Goal: Transaction & Acquisition: Purchase product/service

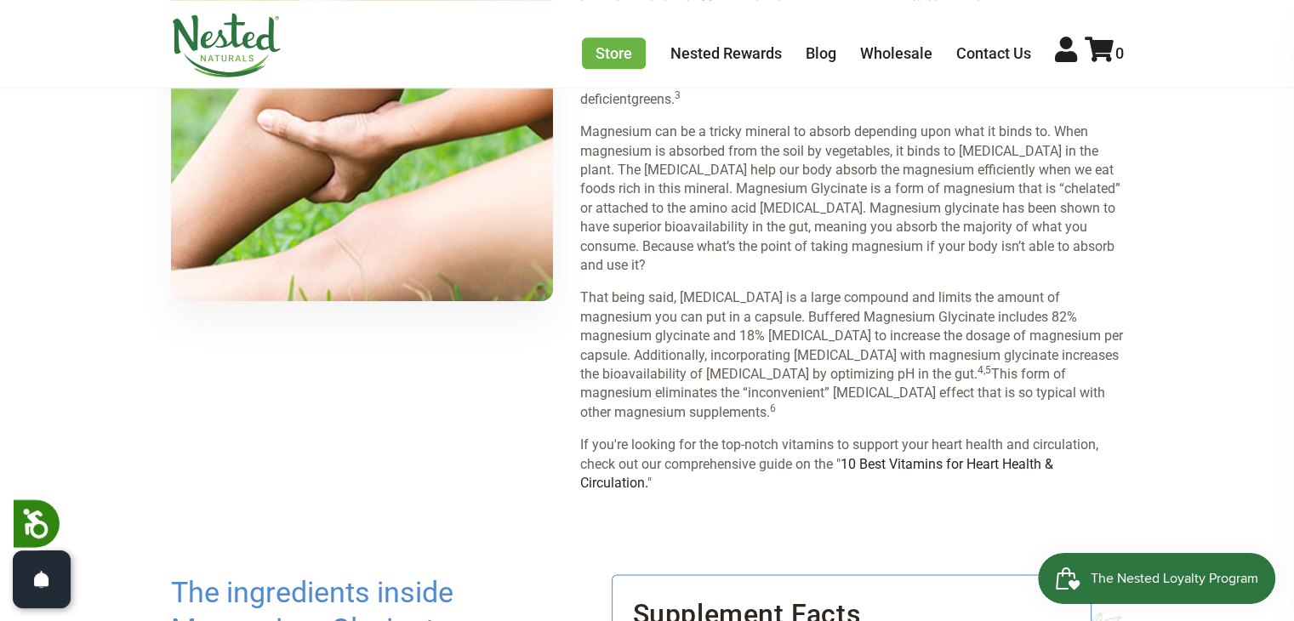
scroll to position [2130, 0]
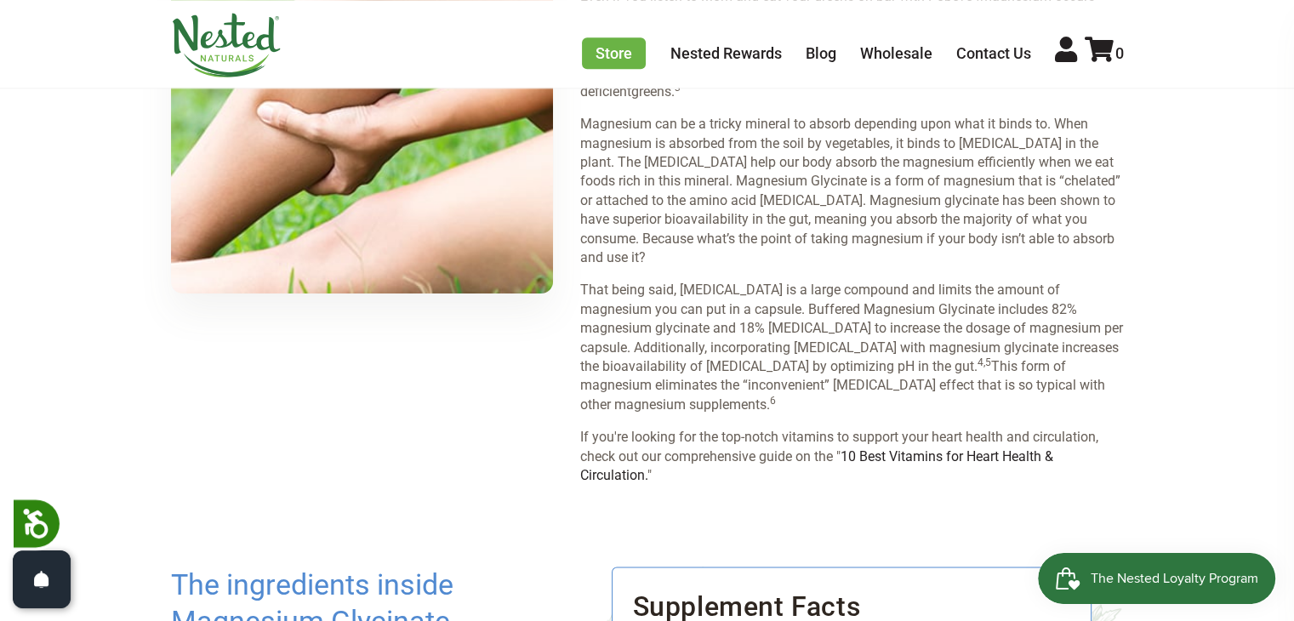
click at [1078, 374] on p "That being said, [MEDICAL_DATA] is a large compound and limits the amount of ma…" at bounding box center [851, 348] width 543 height 134
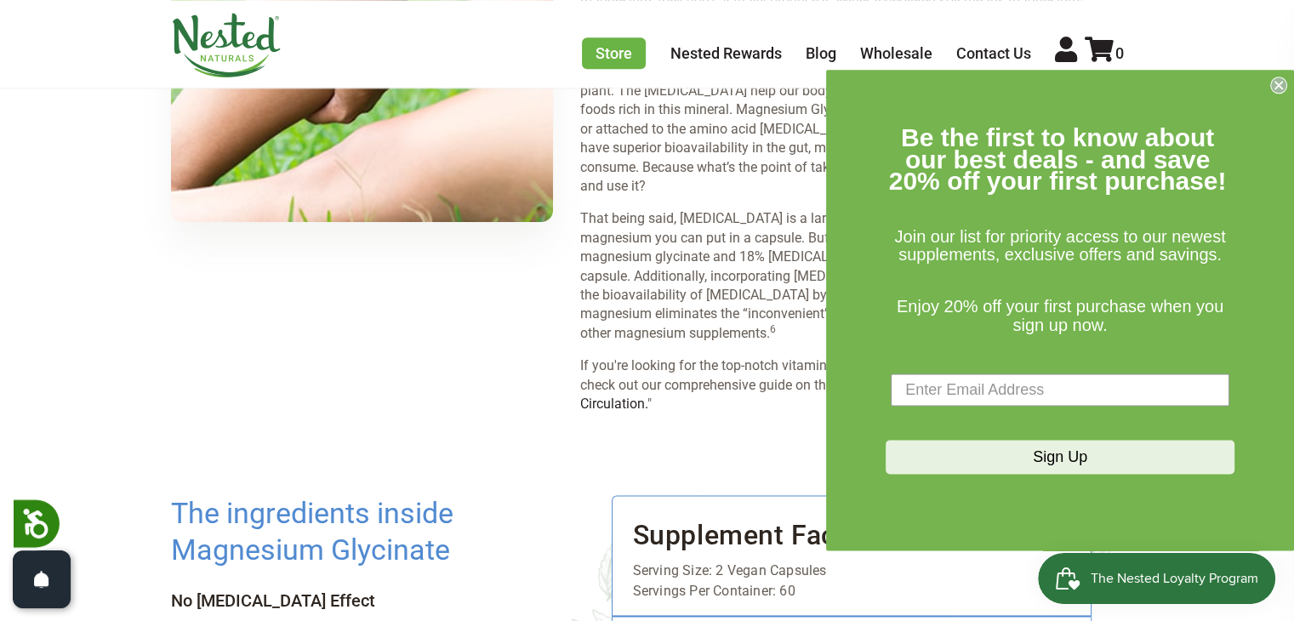
scroll to position [2203, 0]
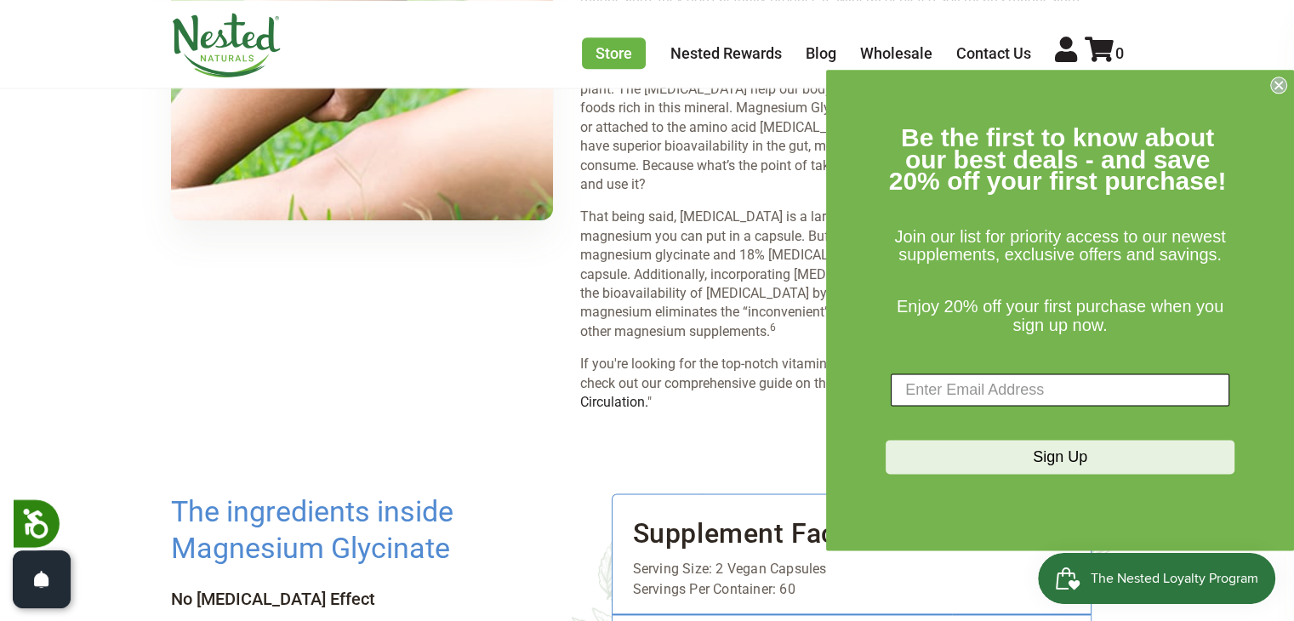
click at [913, 395] on input "Enter Email Address" at bounding box center [1059, 390] width 338 height 32
click at [941, 385] on input "Enter Email Address" at bounding box center [1059, 390] width 338 height 32
type input "[EMAIL_ADDRESS][DOMAIN_NAME]"
click input "Submit" at bounding box center [0, 0] width 0 height 0
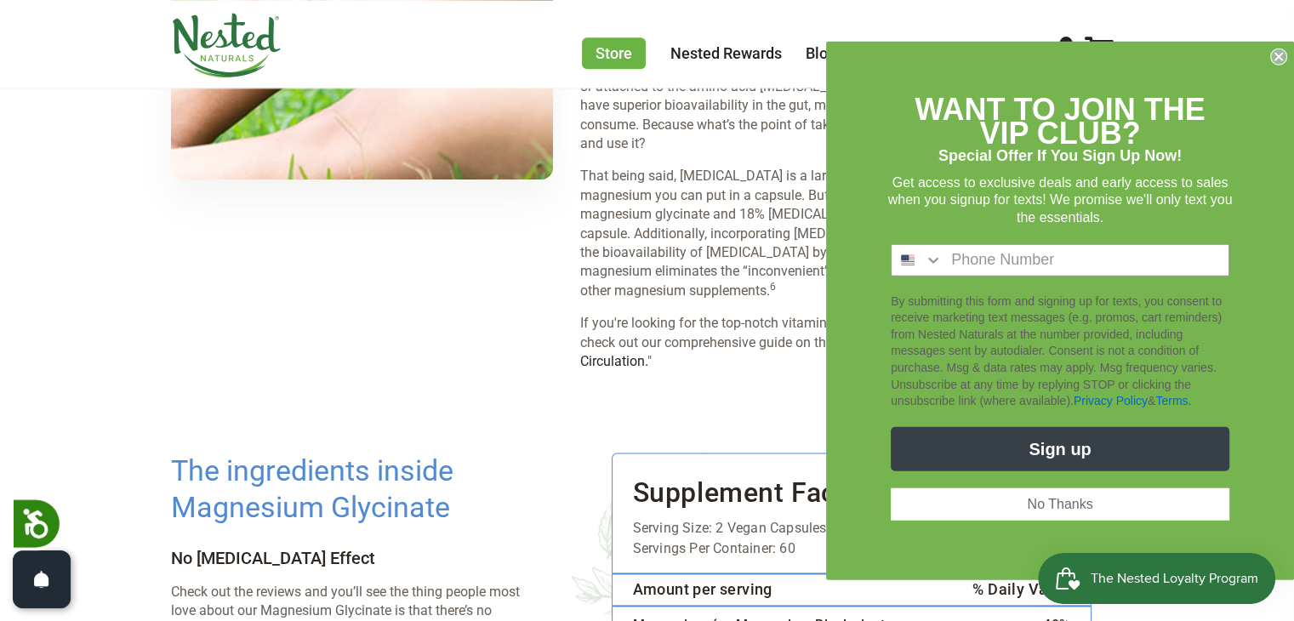
scroll to position [2250, 0]
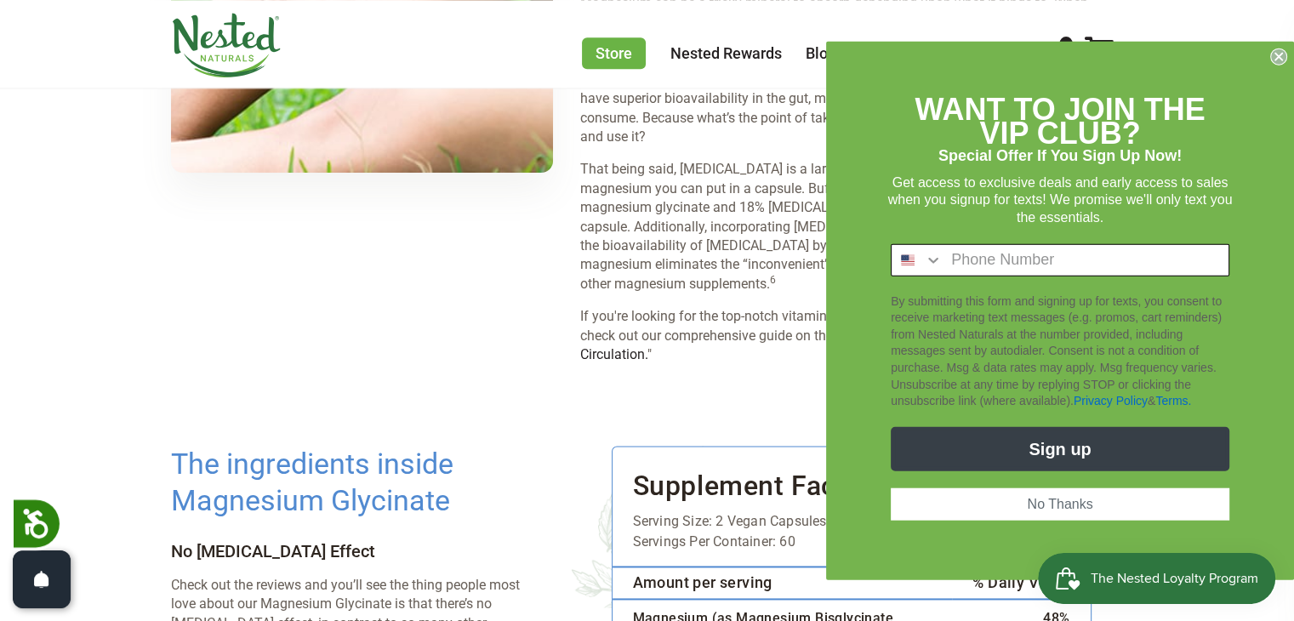
click at [987, 263] on input "Phone Number" at bounding box center [1085, 259] width 286 height 31
type input "[PHONE_NUMBER]"
click at [1058, 446] on button "Sign up" at bounding box center [1059, 448] width 338 height 44
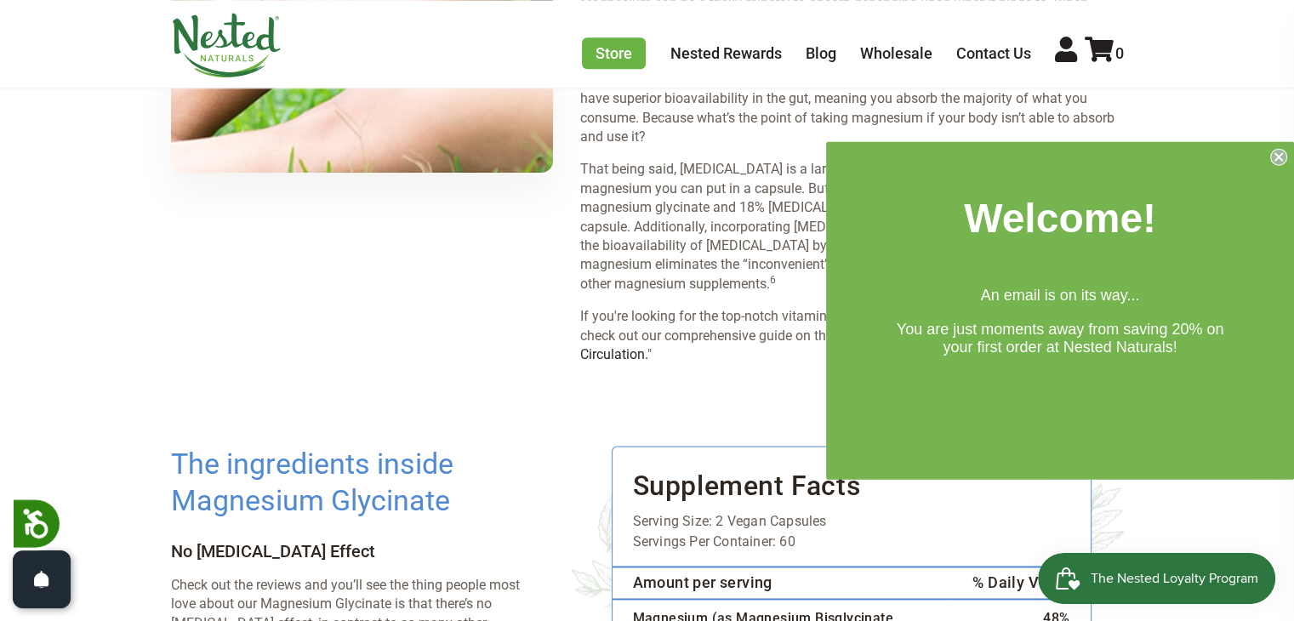
click at [1279, 159] on icon "Close dialog" at bounding box center [1278, 157] width 7 height 7
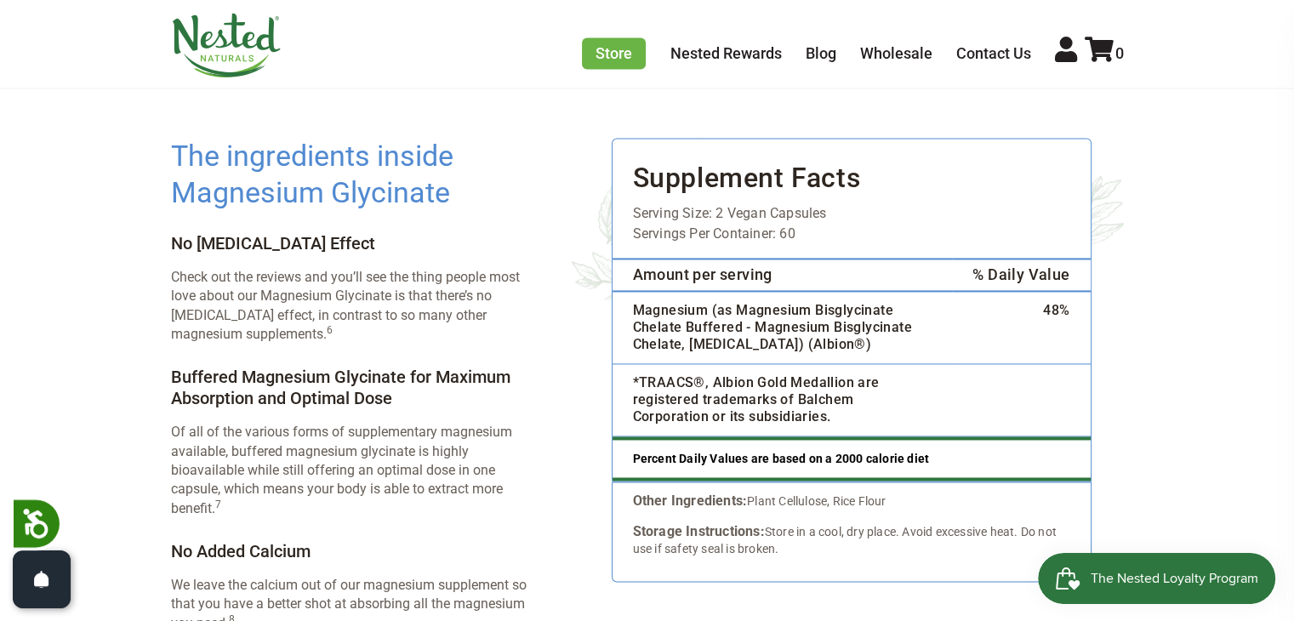
scroll to position [2562, 0]
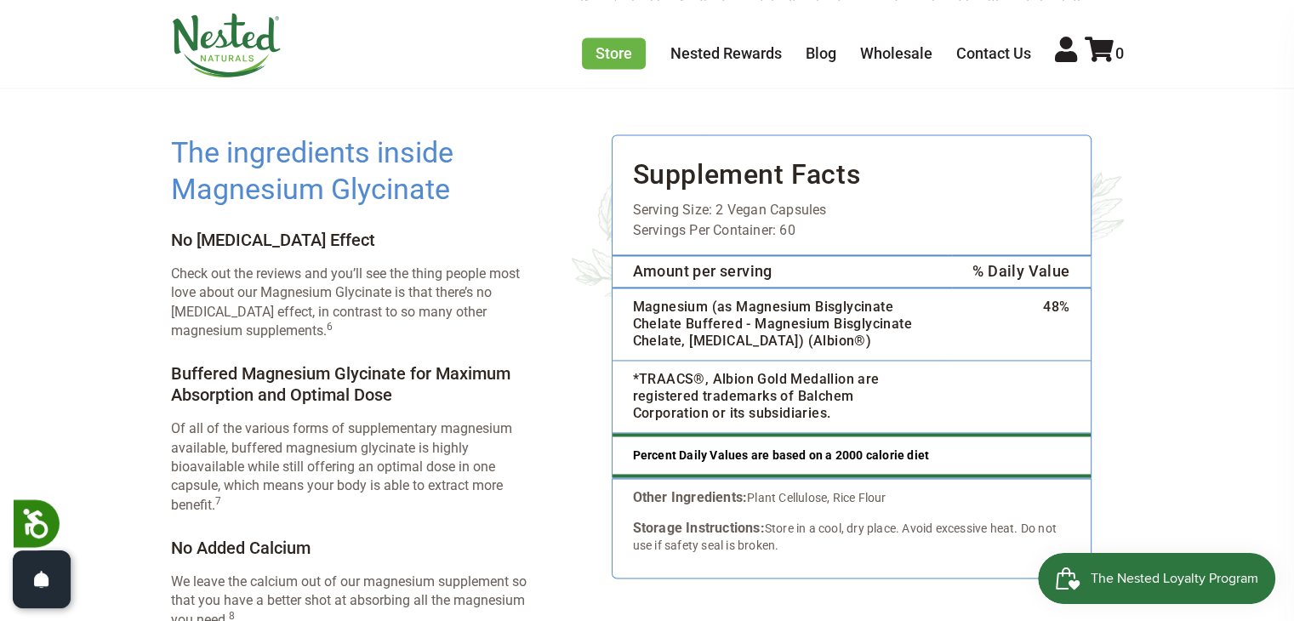
click at [1235, 231] on main "× Previous Next" at bounding box center [647, 305] width 1294 height 5370
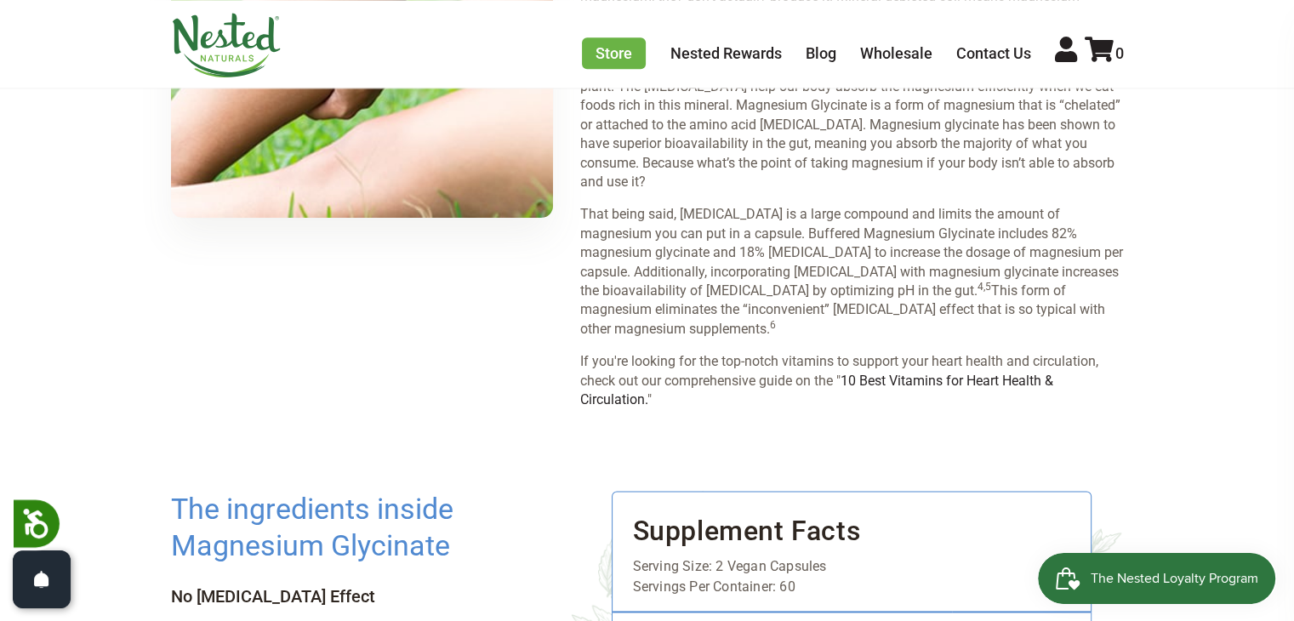
scroll to position [2194, 0]
